Goal: Navigation & Orientation: Understand site structure

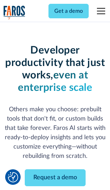
scroll to position [83, 0]
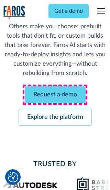
click at [55, 95] on link "Request a demo" at bounding box center [55, 94] width 61 height 17
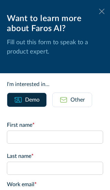
click at [102, 11] on icon at bounding box center [102, 11] width 6 height 5
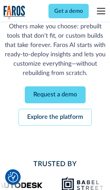
scroll to position [105, 0]
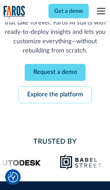
click at [55, 95] on link "Explore the platform" at bounding box center [56, 94] width 74 height 17
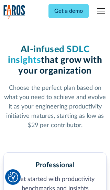
scroll to position [1070, 0]
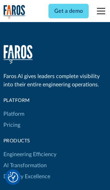
click at [13, 108] on link "Platform" at bounding box center [13, 113] width 21 height 11
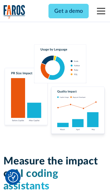
scroll to position [4268, 0]
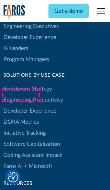
click at [21, 116] on link "DORA Metrics" at bounding box center [21, 121] width 36 height 11
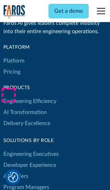
scroll to position [3023, 0]
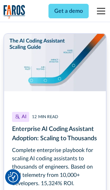
scroll to position [3098, 0]
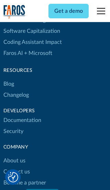
click at [16, 95] on link "Changelog" at bounding box center [16, 94] width 26 height 11
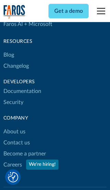
click at [14, 126] on link "About us" at bounding box center [14, 131] width 22 height 11
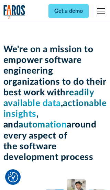
scroll to position [2381, 0]
